Goal: Consume media (video, audio)

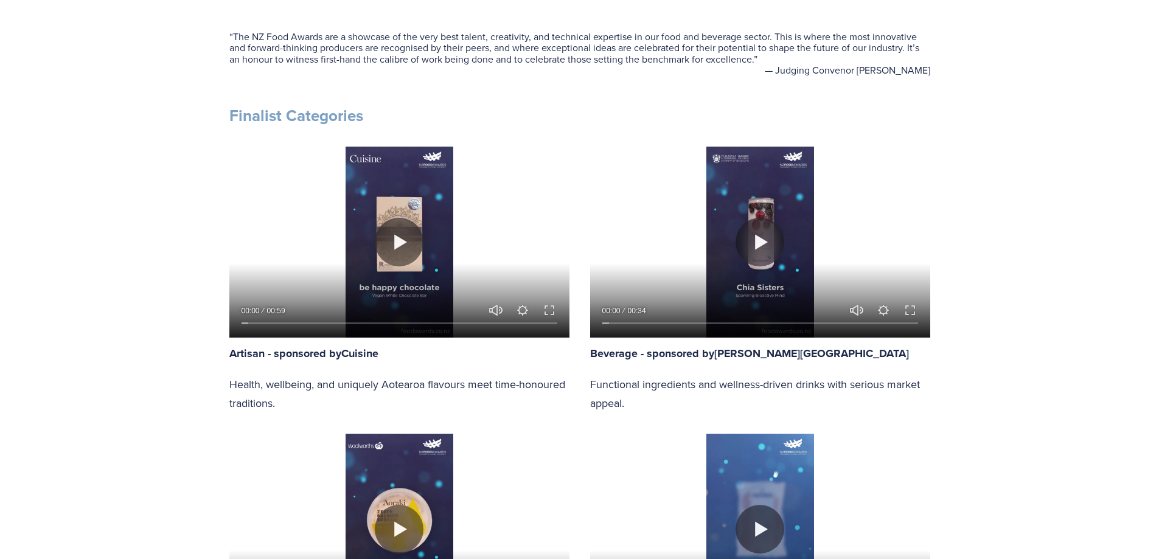
scroll to position [609, 0]
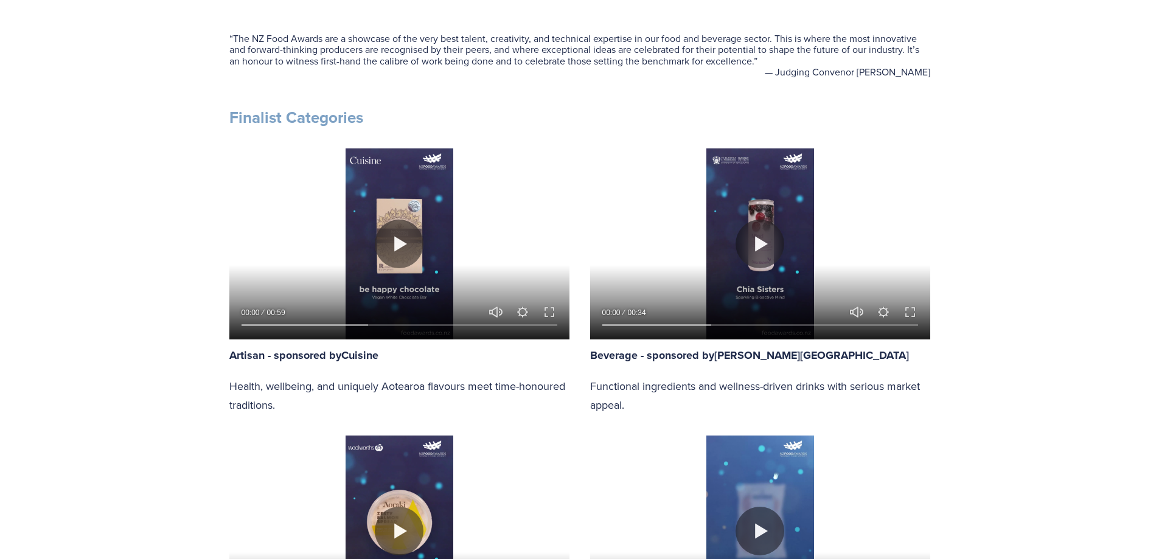
click at [316, 357] on strong "Artisan - sponsored by" at bounding box center [285, 356] width 112 height 16
click at [281, 397] on p "Health, wellbeing, and uniquely Aotearoa flavours meet time-honoured traditions." at bounding box center [399, 396] width 340 height 38
click at [376, 231] on div at bounding box center [399, 243] width 340 height 191
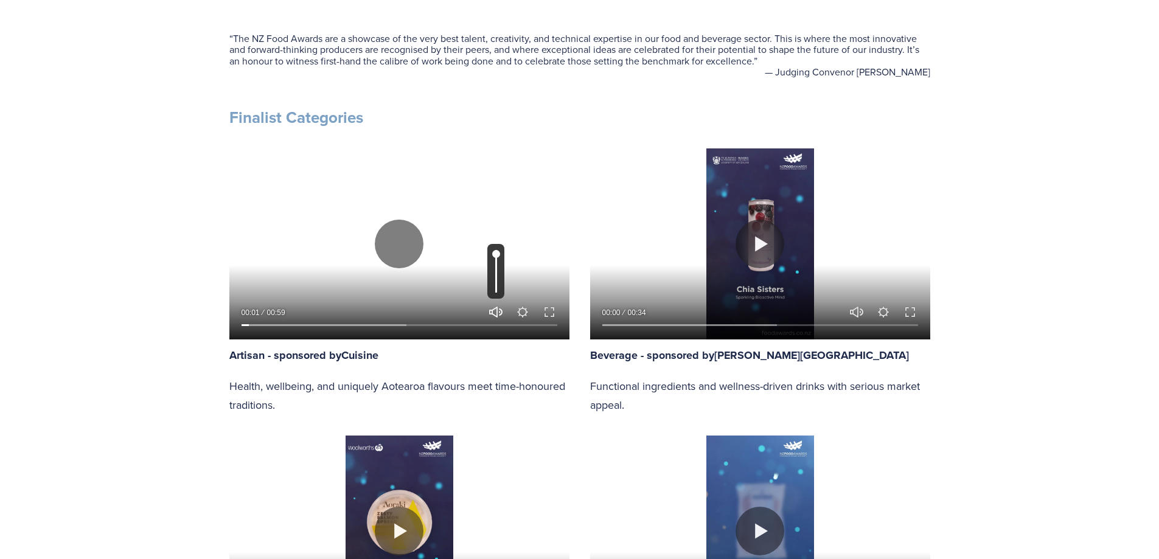
type input "2.85"
click at [494, 316] on button "Unmute Mute" at bounding box center [496, 312] width 15 height 15
type input "0"
click at [334, 326] on input "Seek" at bounding box center [400, 325] width 316 height 9
click at [372, 327] on input "Seek" at bounding box center [400, 325] width 316 height 9
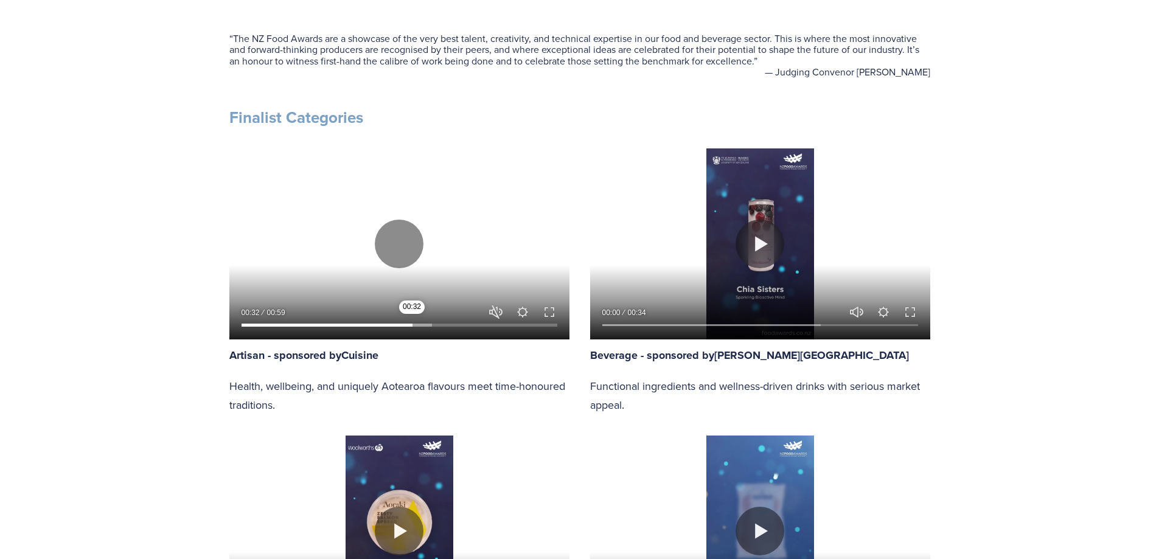
click at [412, 327] on input "Seek" at bounding box center [400, 325] width 316 height 9
click at [446, 326] on input "Seek" at bounding box center [400, 325] width 316 height 9
click at [480, 326] on input "Seek" at bounding box center [400, 325] width 316 height 9
click at [508, 327] on input "Seek" at bounding box center [400, 325] width 316 height 9
click at [529, 327] on input "Seek" at bounding box center [400, 325] width 316 height 9
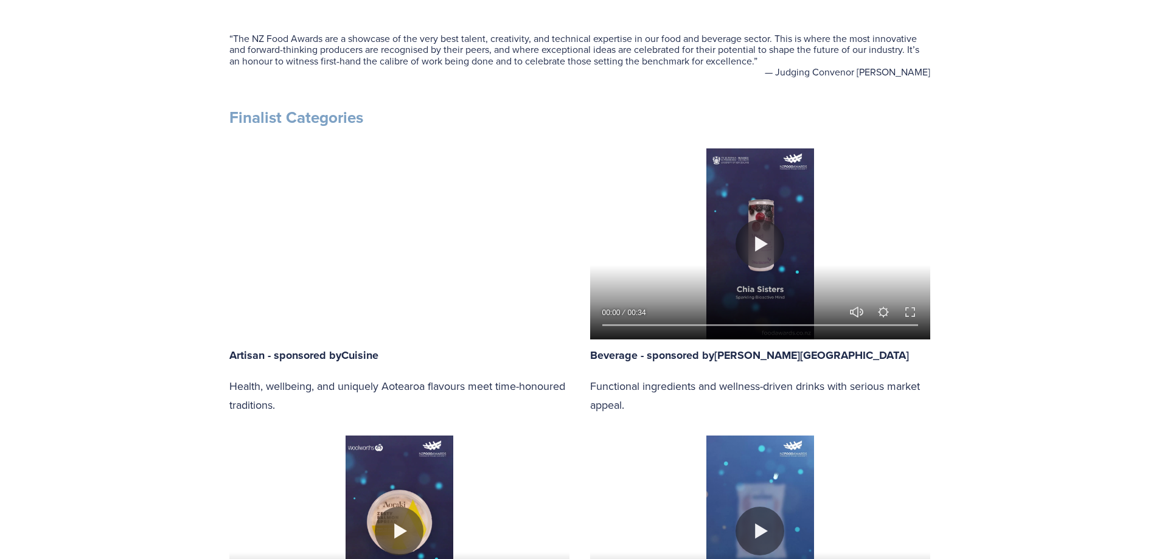
type input "100"
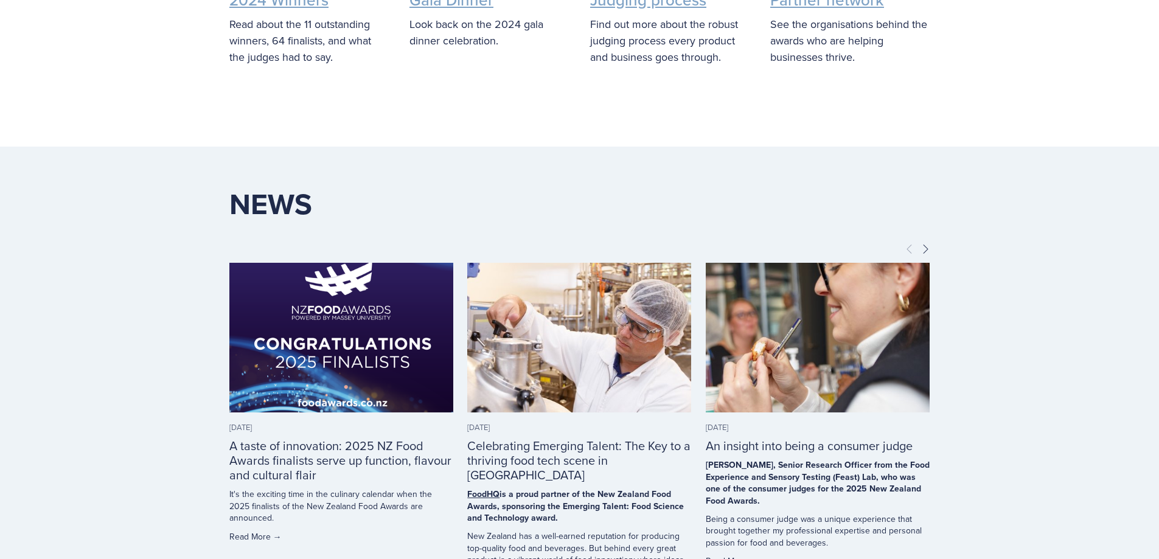
scroll to position [3104, 0]
